Goal: Task Accomplishment & Management: Use online tool/utility

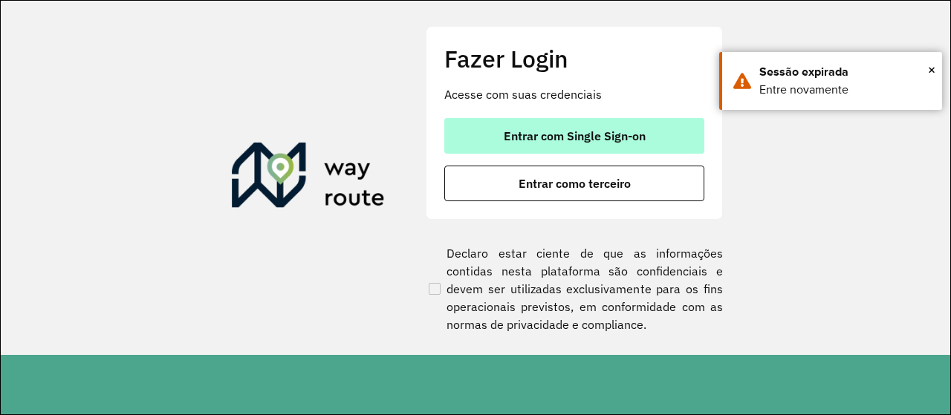
click at [502, 123] on button "Entrar com Single Sign-on" at bounding box center [574, 136] width 260 height 36
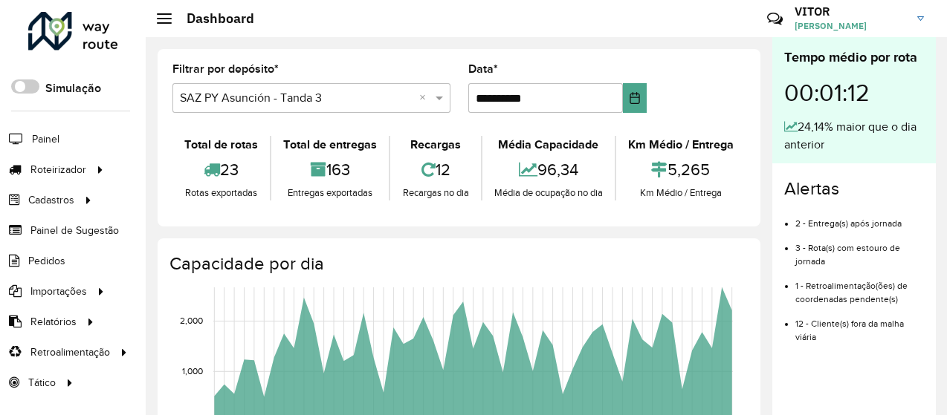
click at [740, 123] on formly-group "**********" at bounding box center [459, 94] width 591 height 61
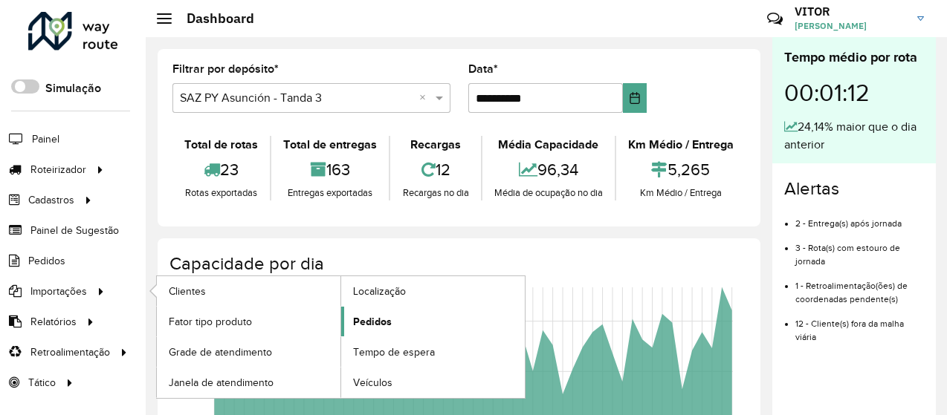
click at [366, 322] on span "Pedidos" at bounding box center [372, 322] width 39 height 16
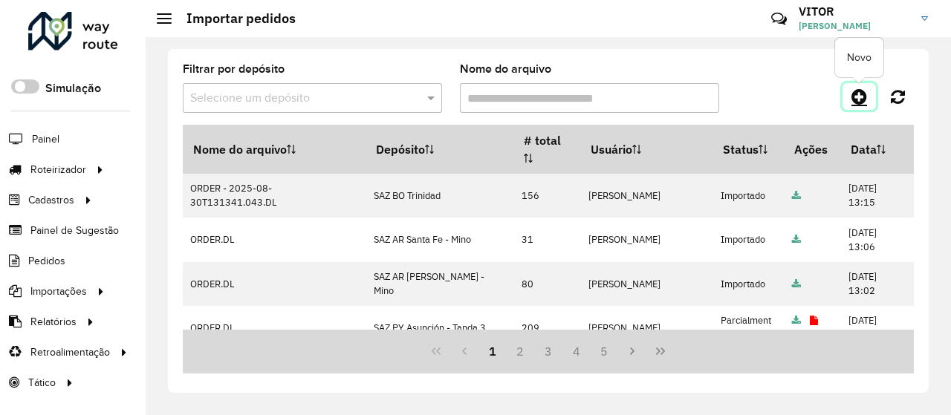
click at [864, 96] on icon at bounding box center [860, 97] width 16 height 18
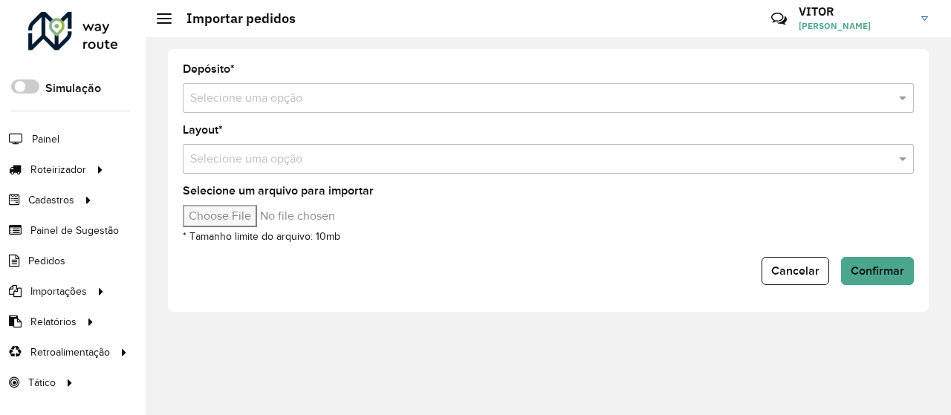
click at [271, 100] on input "text" at bounding box center [533, 99] width 687 height 18
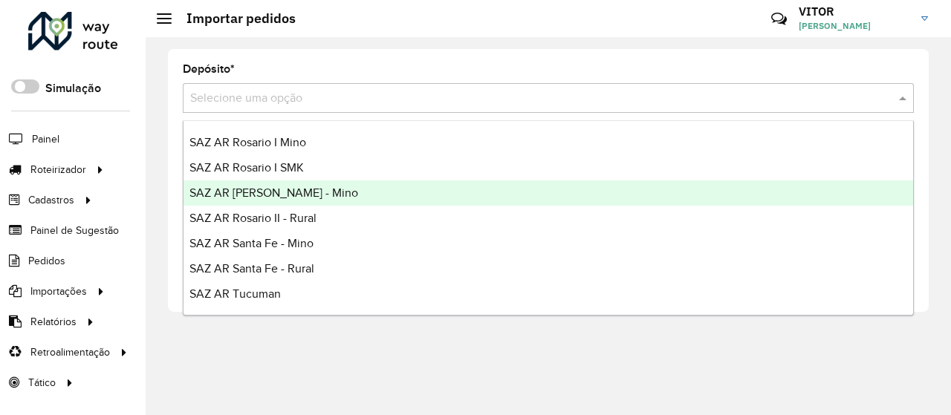
scroll to position [223, 0]
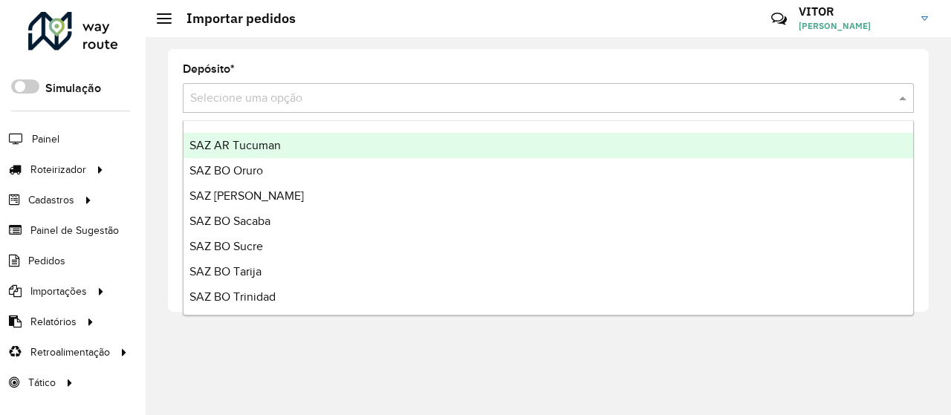
click at [292, 143] on div "SAZ AR Tucuman" at bounding box center [549, 145] width 730 height 25
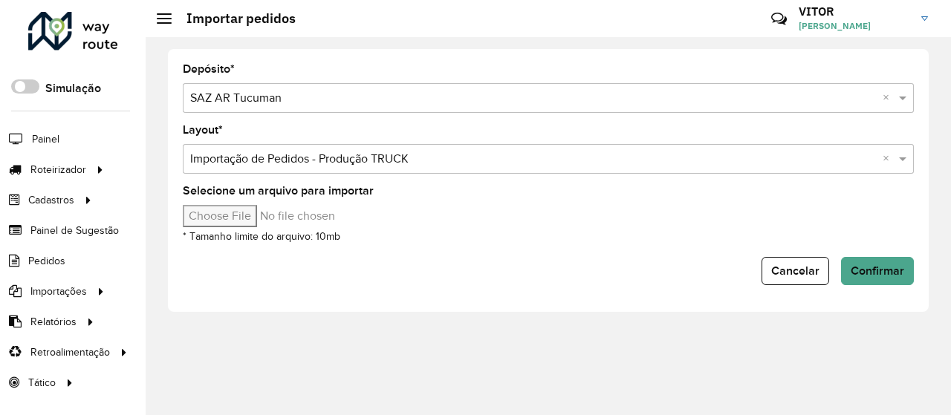
click at [260, 216] on input "Selecione um arquivo para importar" at bounding box center [309, 216] width 253 height 22
type input "**********"
click at [890, 274] on span "Confirmar" at bounding box center [878, 271] width 54 height 13
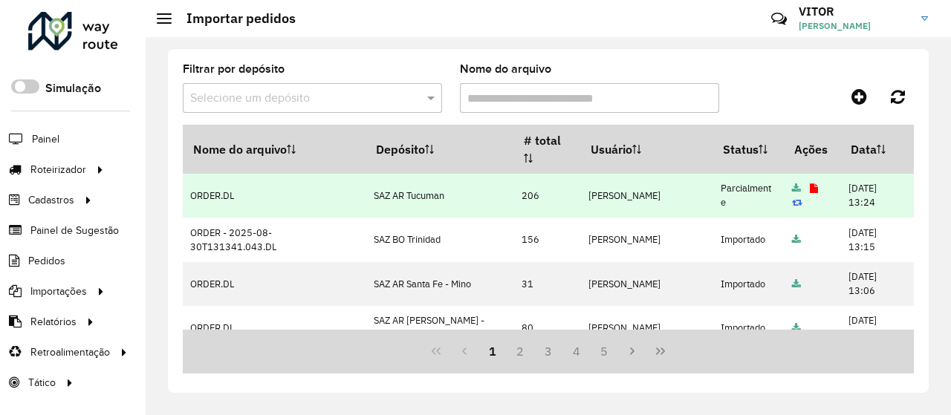
click at [810, 190] on icon at bounding box center [814, 189] width 8 height 10
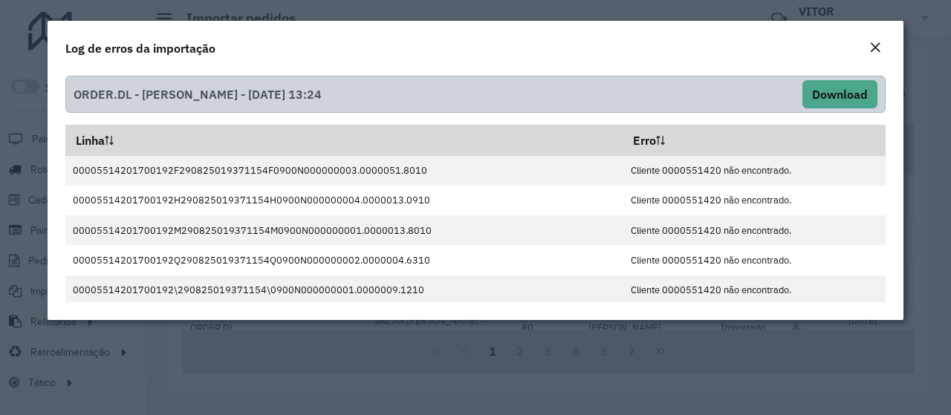
click at [870, 48] on em "Close" at bounding box center [876, 48] width 12 height 12
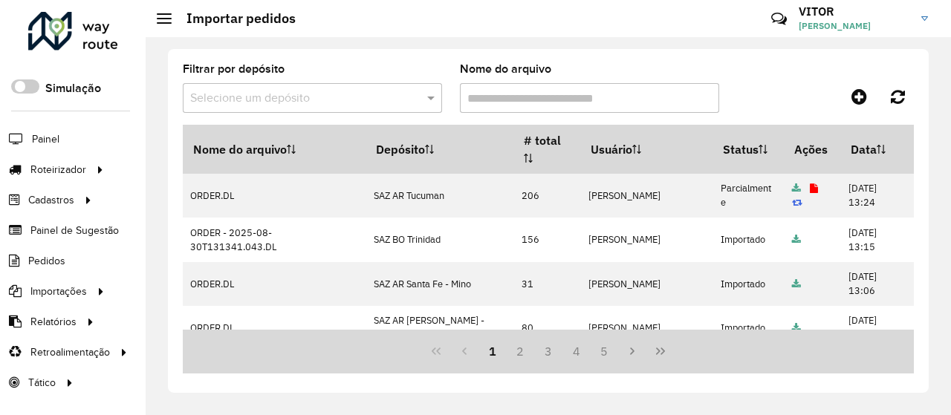
click at [818, 71] on div "Filtrar por depósito Selecione um depósito Nome do arquivo" at bounding box center [548, 94] width 731 height 61
click at [233, 172] on link "Entregas" at bounding box center [248, 170] width 182 height 30
click at [780, 97] on div at bounding box center [822, 96] width 183 height 27
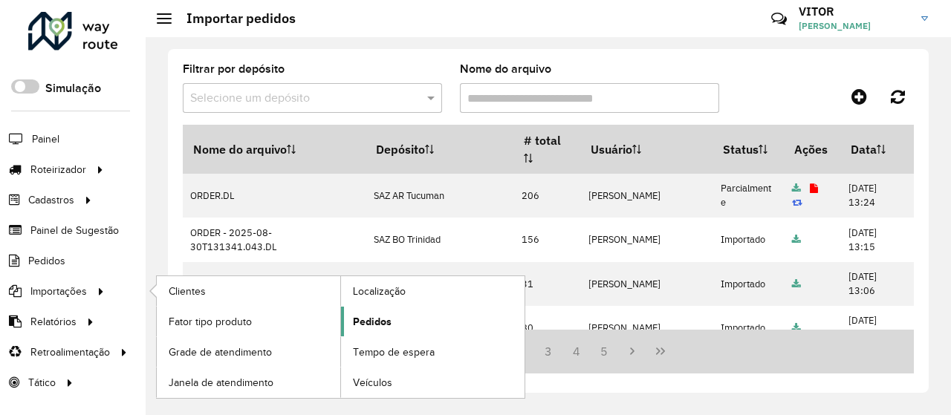
click at [345, 318] on link "Pedidos" at bounding box center [433, 322] width 184 height 30
click at [383, 325] on span "Pedidos" at bounding box center [372, 322] width 39 height 16
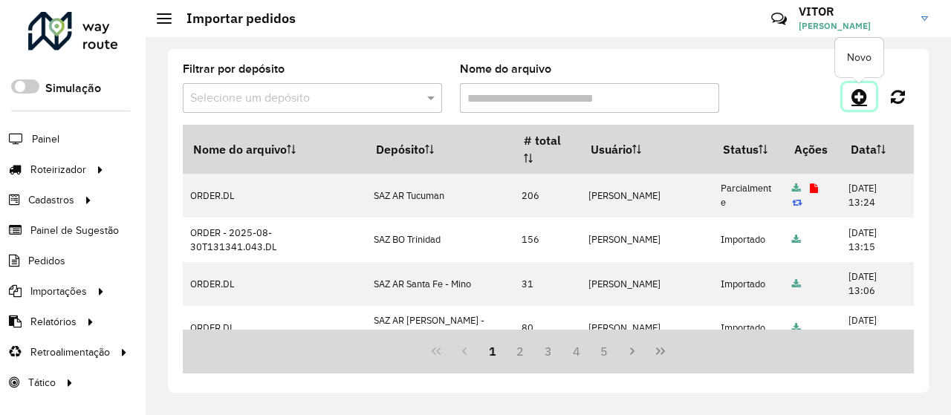
click at [868, 90] on link at bounding box center [859, 96] width 33 height 27
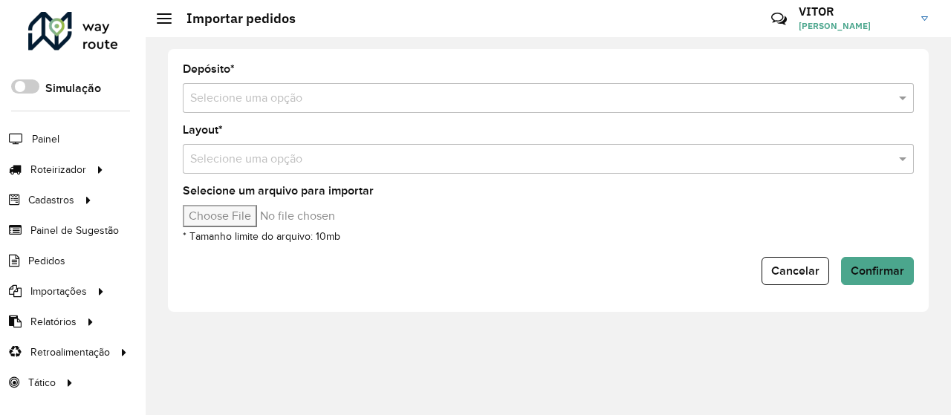
click at [288, 97] on input "text" at bounding box center [533, 99] width 687 height 18
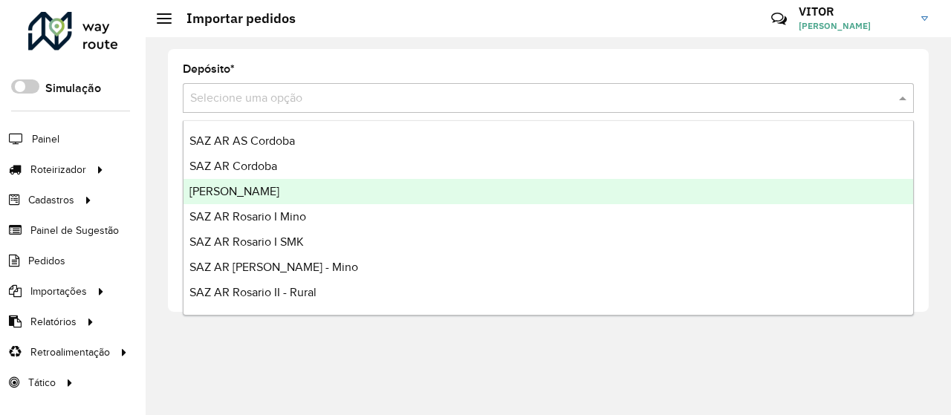
scroll to position [149, 0]
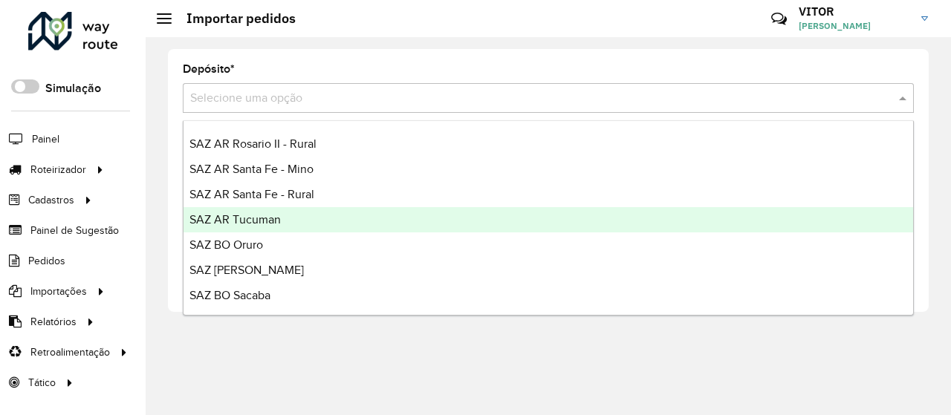
click at [300, 216] on div "SAZ AR Tucuman" at bounding box center [549, 219] width 730 height 25
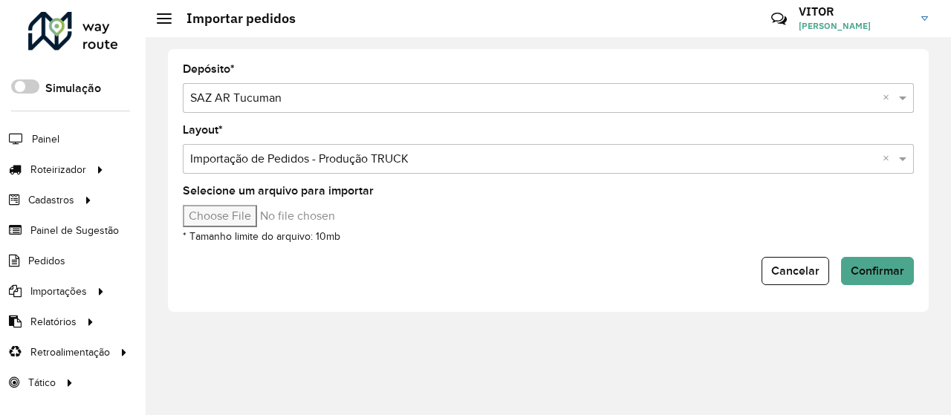
click at [387, 53] on div "Depósito * Selecione uma opção × SAZ AR Tucuman × Layout * Selecione uma opção …" at bounding box center [548, 180] width 761 height 263
click at [239, 219] on input "Selecione um arquivo para importar" at bounding box center [309, 216] width 253 height 22
type input "**********"
click at [864, 267] on span "Confirmar" at bounding box center [878, 271] width 54 height 13
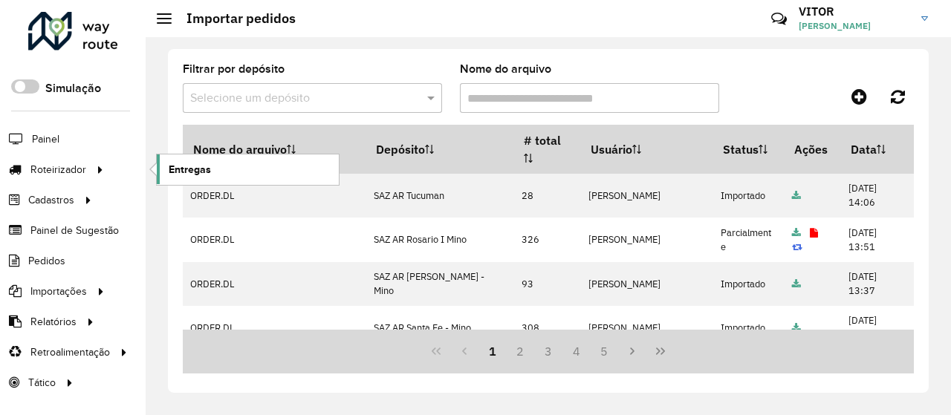
click at [204, 162] on span "Entregas" at bounding box center [190, 170] width 42 height 16
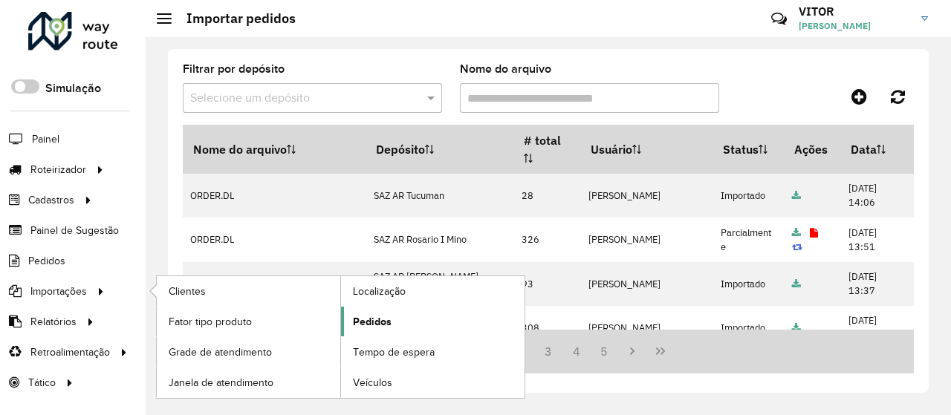
click at [362, 317] on span "Pedidos" at bounding box center [372, 322] width 39 height 16
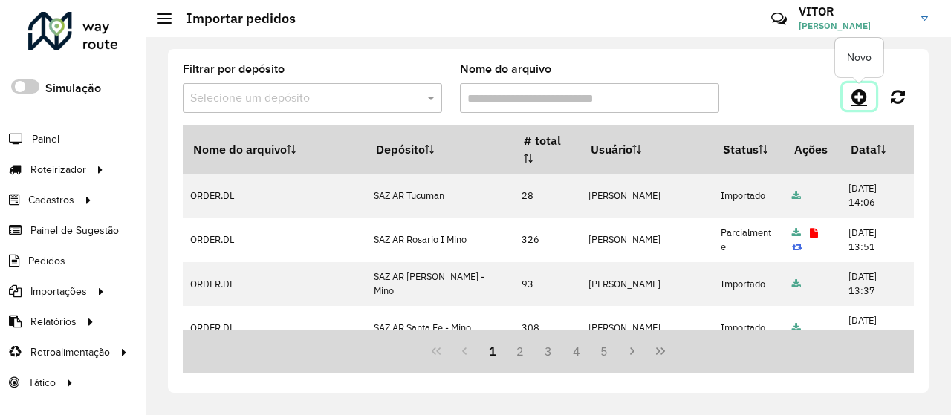
click at [858, 90] on icon at bounding box center [860, 97] width 16 height 18
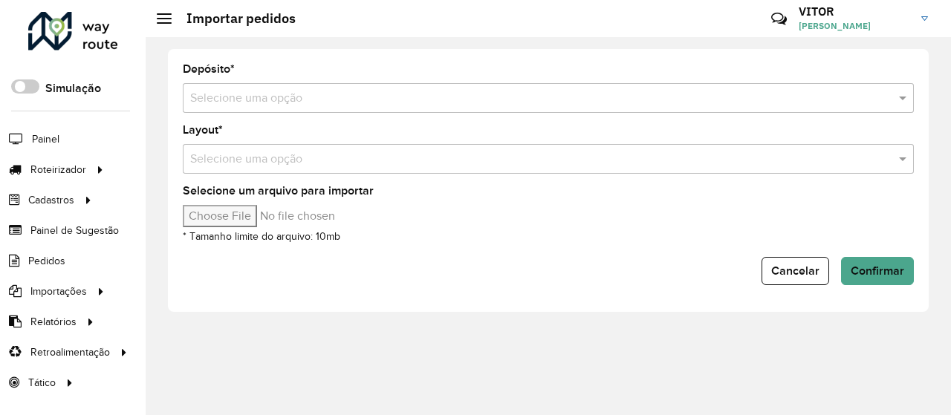
click at [410, 100] on input "text" at bounding box center [533, 99] width 687 height 18
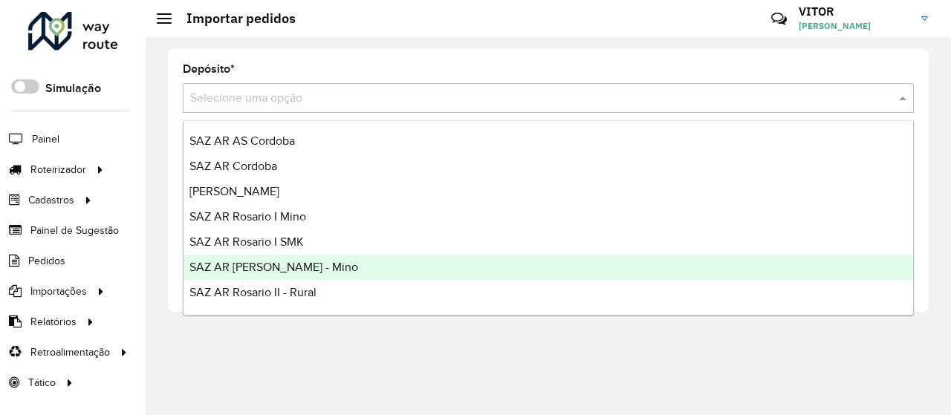
scroll to position [149, 0]
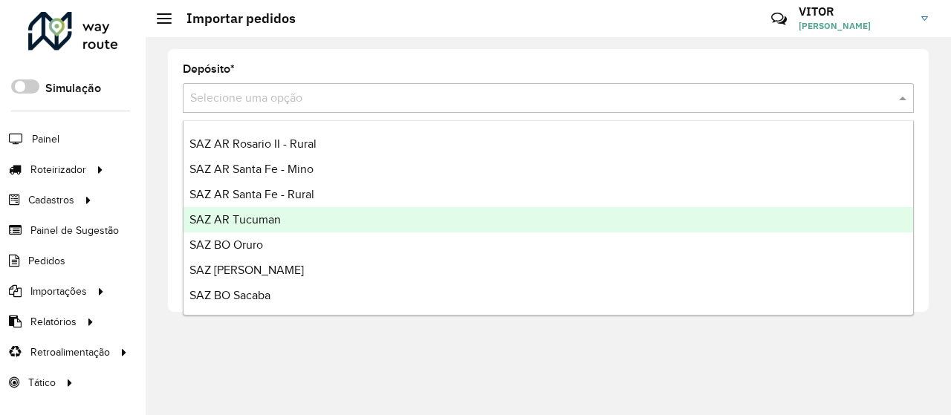
click at [285, 216] on div "SAZ AR Tucuman" at bounding box center [549, 219] width 730 height 25
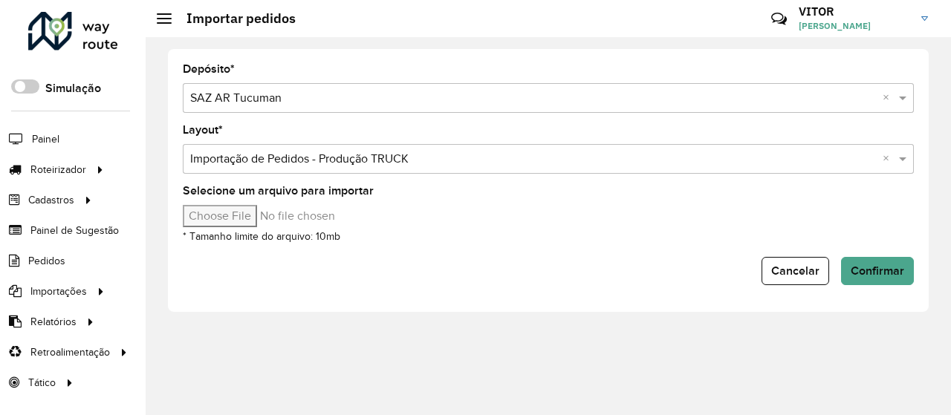
click at [260, 218] on input "Selecione um arquivo para importar" at bounding box center [309, 216] width 253 height 22
type input "**********"
click at [885, 269] on span "Confirmar" at bounding box center [878, 271] width 54 height 13
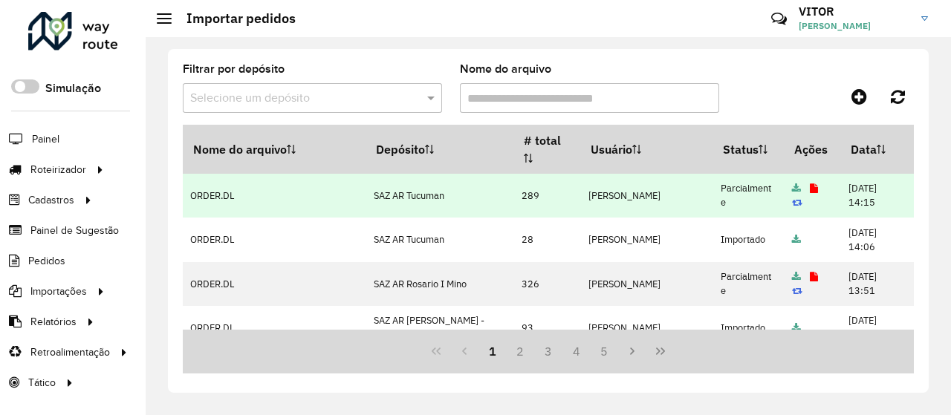
click at [810, 190] on icon at bounding box center [814, 189] width 8 height 10
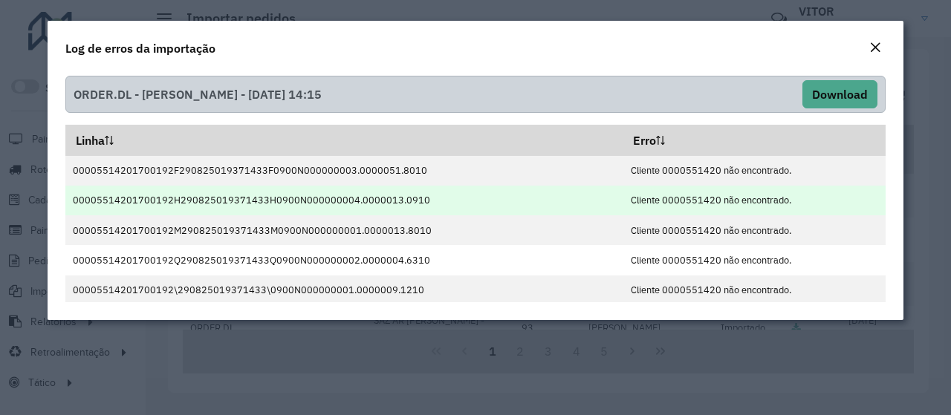
scroll to position [31, 0]
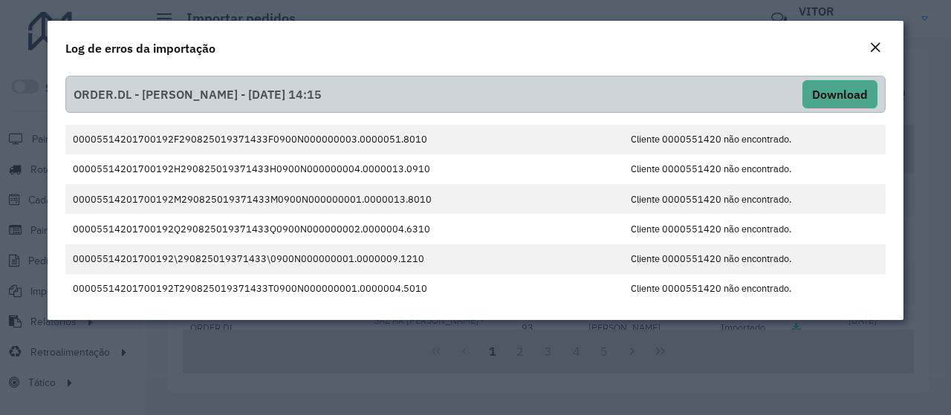
click at [876, 53] on em "Close" at bounding box center [876, 48] width 12 height 12
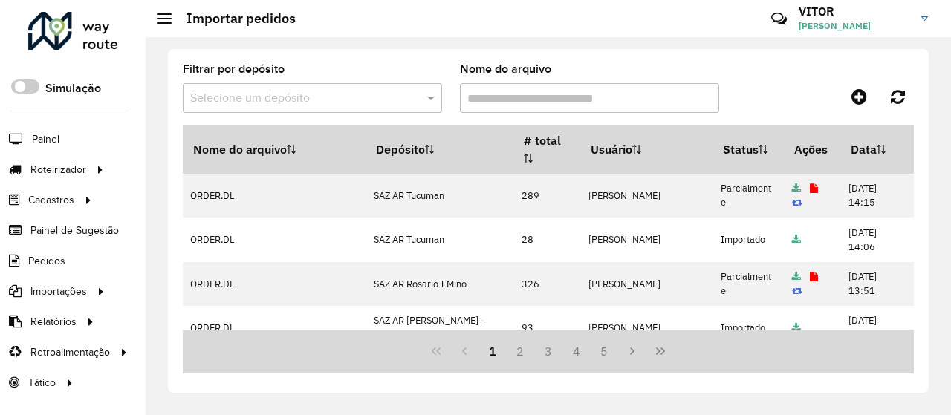
click at [792, 88] on div at bounding box center [822, 96] width 183 height 27
